Goal: Entertainment & Leisure: Consume media (video, audio)

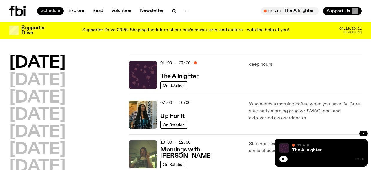
click at [52, 12] on link "Schedule" at bounding box center [50, 11] width 27 height 8
click at [44, 62] on h2 "[DATE]" at bounding box center [37, 63] width 56 height 16
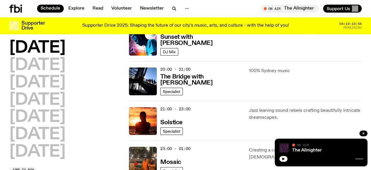
scroll to position [266, 0]
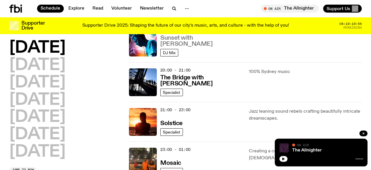
click at [217, 44] on h3 "Sunset with [PERSON_NAME]" at bounding box center [200, 41] width 81 height 12
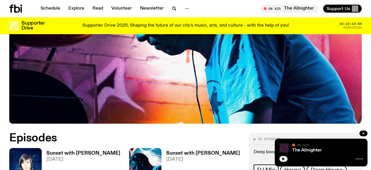
scroll to position [188, 0]
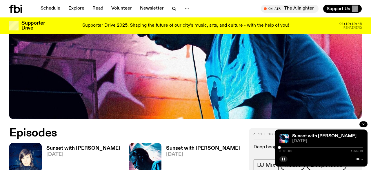
click at [311, 148] on div "0:00:00 1:54:13" at bounding box center [320, 149] width 83 height 7
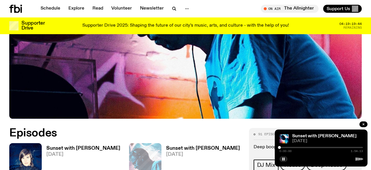
click at [311, 147] on div at bounding box center [320, 147] width 83 height 1
click at [213, 147] on link "Sunset with [PERSON_NAME] [DATE]" at bounding box center [200, 166] width 79 height 40
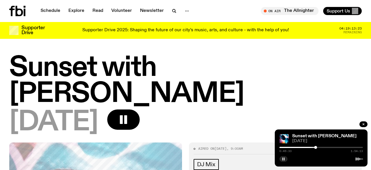
click at [283, 158] on div at bounding box center [320, 158] width 83 height 7
click at [284, 159] on icon "button" at bounding box center [283, 158] width 3 height 3
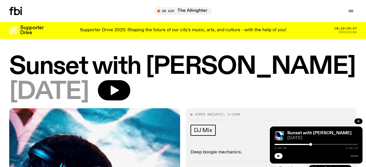
click at [279, 156] on icon "button" at bounding box center [279, 156] width 3 height 3
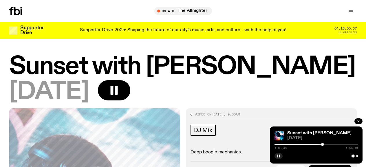
drag, startPoint x: 280, startPoint y: 154, endPoint x: 310, endPoint y: 157, distance: 29.3
click at [280, 154] on button "button" at bounding box center [279, 156] width 8 height 6
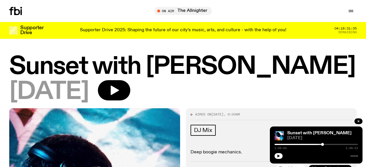
click at [276, 153] on div at bounding box center [316, 155] width 83 height 7
click at [278, 155] on icon "button" at bounding box center [278, 155] width 3 height 3
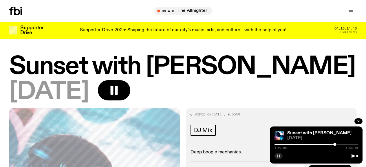
click at [278, 155] on rect "button" at bounding box center [278, 156] width 1 height 3
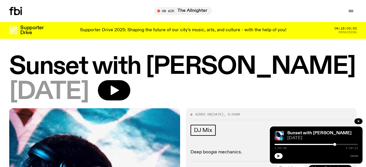
click at [204, 90] on div "[DATE]" at bounding box center [183, 91] width 348 height 23
click at [278, 156] on icon "button" at bounding box center [279, 156] width 3 height 3
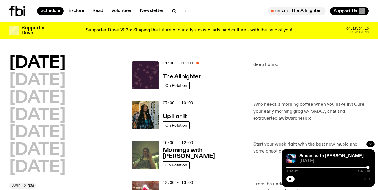
click at [56, 66] on h2 "[DATE]" at bounding box center [37, 63] width 56 height 16
click at [370, 144] on icon "button" at bounding box center [371, 144] width 2 height 2
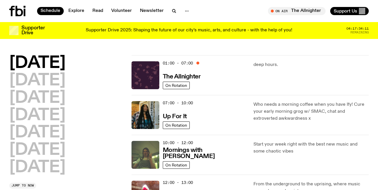
click at [60, 64] on h2 "[DATE]" at bounding box center [37, 63] width 56 height 16
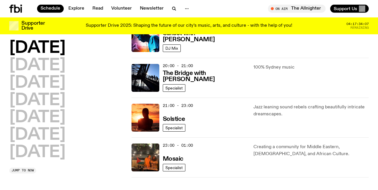
scroll to position [281, 0]
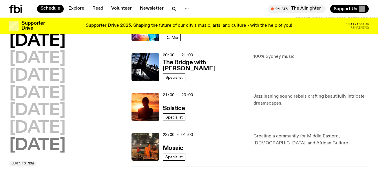
click at [28, 149] on h2 "[DATE]" at bounding box center [37, 145] width 56 height 16
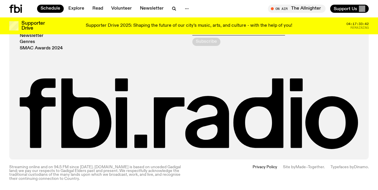
drag, startPoint x: 374, startPoint y: 148, endPoint x: 375, endPoint y: 139, distance: 8.5
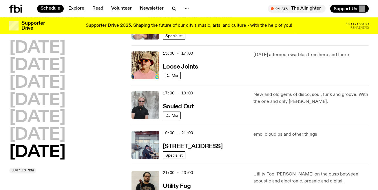
scroll to position [332, 0]
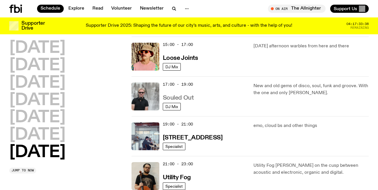
click at [181, 96] on h3 "Souled Out" at bounding box center [178, 98] width 31 height 6
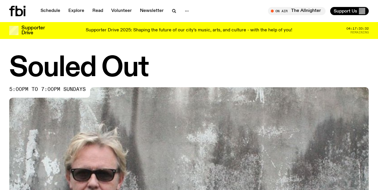
click at [356, 59] on h1 "Souled Out" at bounding box center [189, 68] width 360 height 26
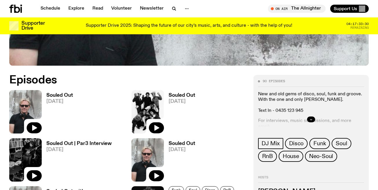
scroll to position [221, 0]
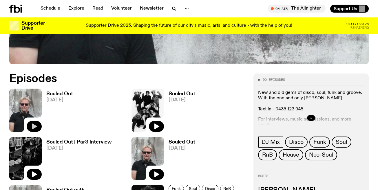
click at [36, 122] on button "button" at bounding box center [34, 126] width 15 height 11
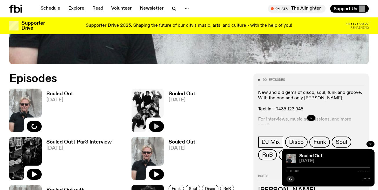
click at [161, 122] on button "button" at bounding box center [156, 126] width 15 height 11
